Goal: Task Accomplishment & Management: Manage account settings

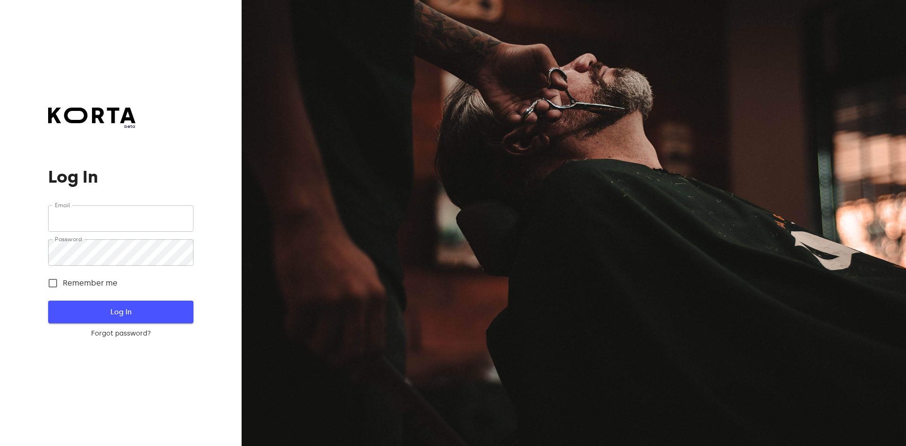
type input "[EMAIL_ADDRESS][DOMAIN_NAME]"
click at [165, 309] on span "Log In" at bounding box center [120, 312] width 115 height 12
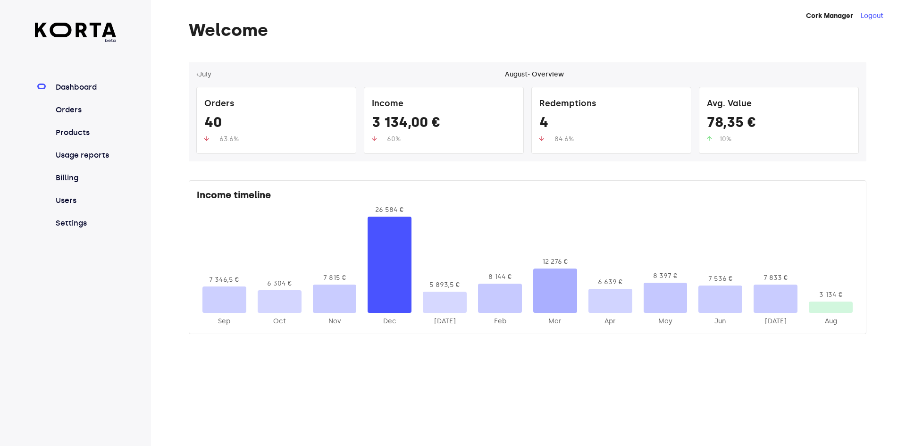
click at [82, 116] on nav "Dashboard Orders Products Usage reports Billing Users Settings" at bounding box center [76, 155] width 82 height 147
click at [81, 114] on link "Orders" at bounding box center [85, 109] width 63 height 11
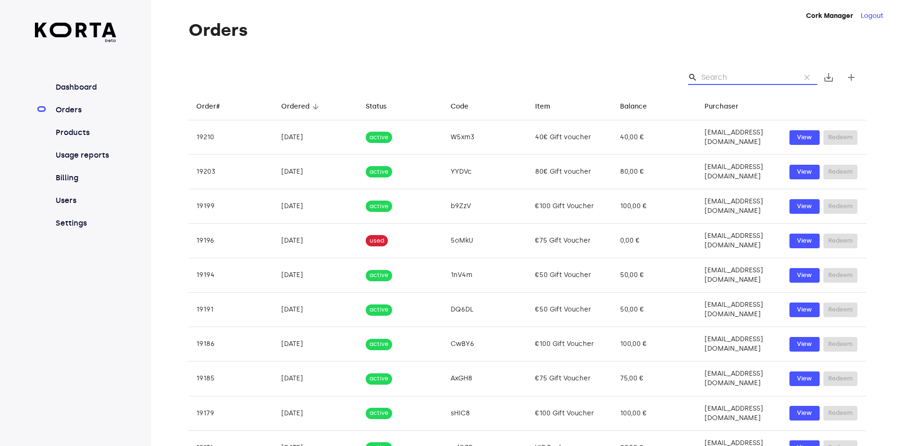
click at [745, 83] on input "Search" at bounding box center [748, 77] width 92 height 15
paste input "[EMAIL_ADDRESS][DOMAIN_NAME]"
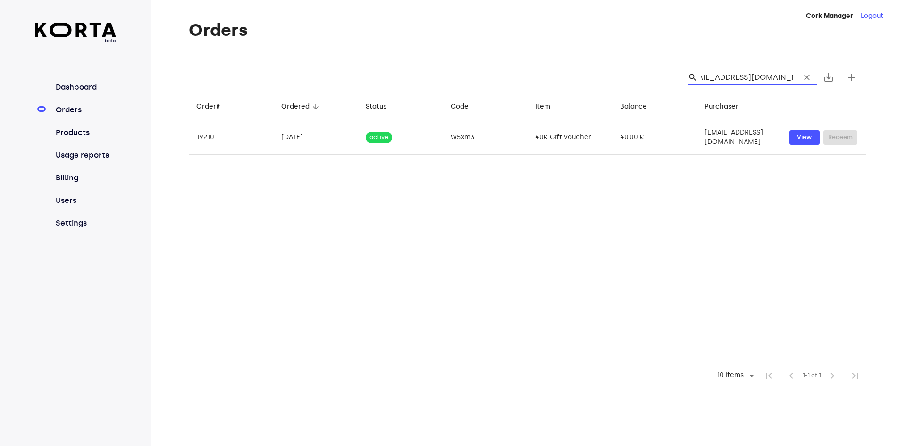
type input "[EMAIL_ADDRESS][DOMAIN_NAME]"
click at [583, 203] on table "Order# arrow_downward Ordered arrow_downward Status arrow_downward Code arrow_d…" at bounding box center [528, 228] width 678 height 271
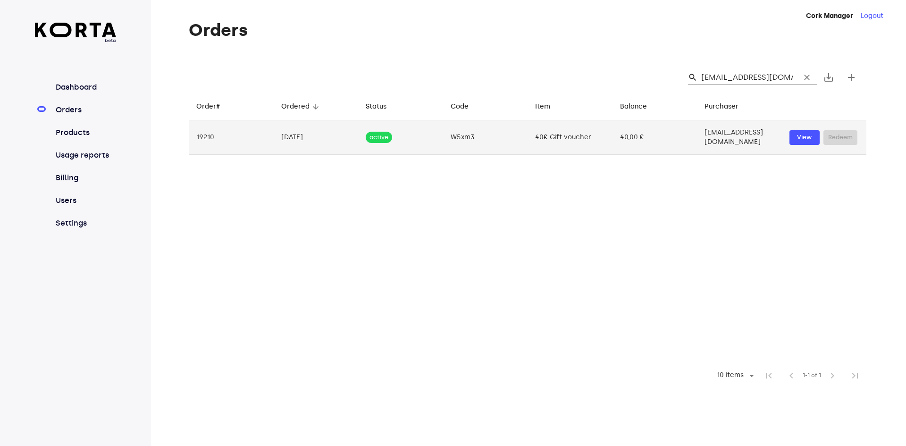
click at [654, 130] on td "40,00 €" at bounding box center [655, 137] width 85 height 34
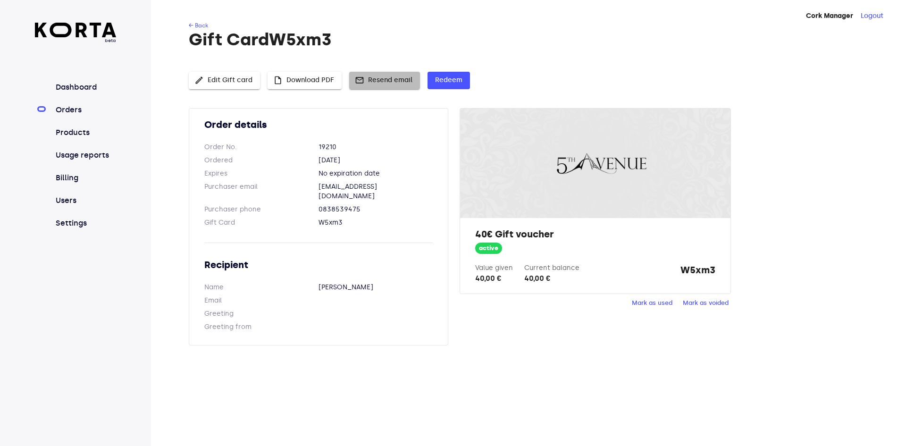
click at [372, 82] on span "mail Resend email" at bounding box center [385, 81] width 56 height 12
click at [237, 88] on button "edit Edit Gift card" at bounding box center [224, 80] width 71 height 17
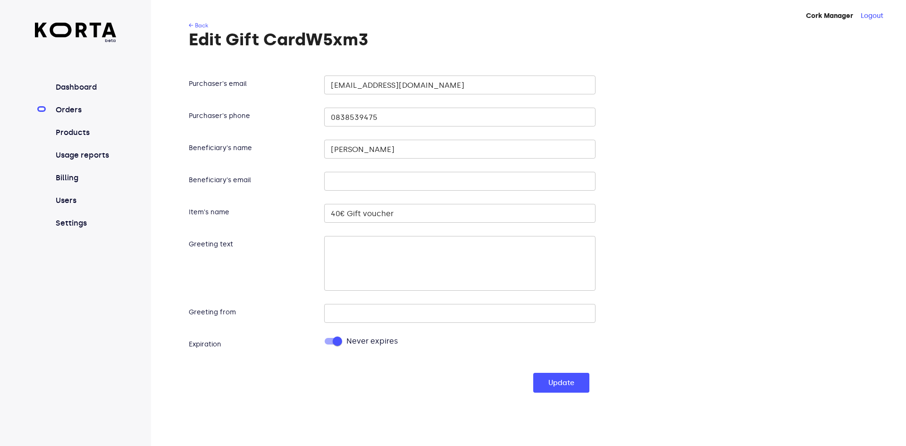
click at [351, 185] on input "text" at bounding box center [459, 181] width 271 height 19
paste input "[EMAIL_ADDRESS][DOMAIN_NAME]"
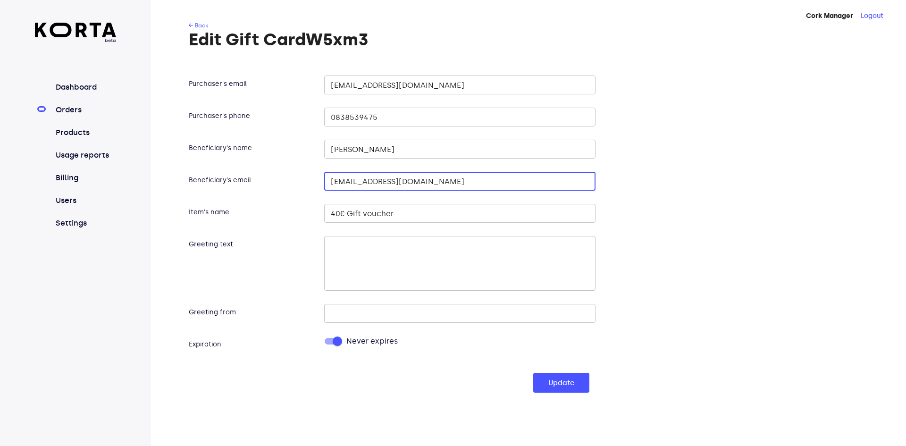
type input "[EMAIL_ADDRESS][DOMAIN_NAME]"
click at [697, 203] on div "Purchaser's email [EMAIL_ADDRESS][DOMAIN_NAME] ​ Purchaser's phone [PHONE_NUMBE…" at bounding box center [528, 232] width 678 height 321
click at [577, 388] on button "Update" at bounding box center [561, 383] width 56 height 20
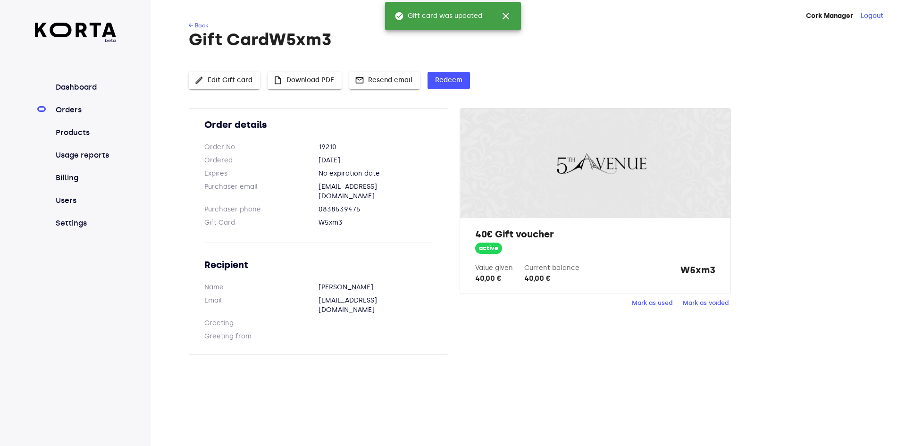
click at [384, 77] on span "mail Resend email" at bounding box center [385, 81] width 56 height 12
